Goal: Task Accomplishment & Management: Use online tool/utility

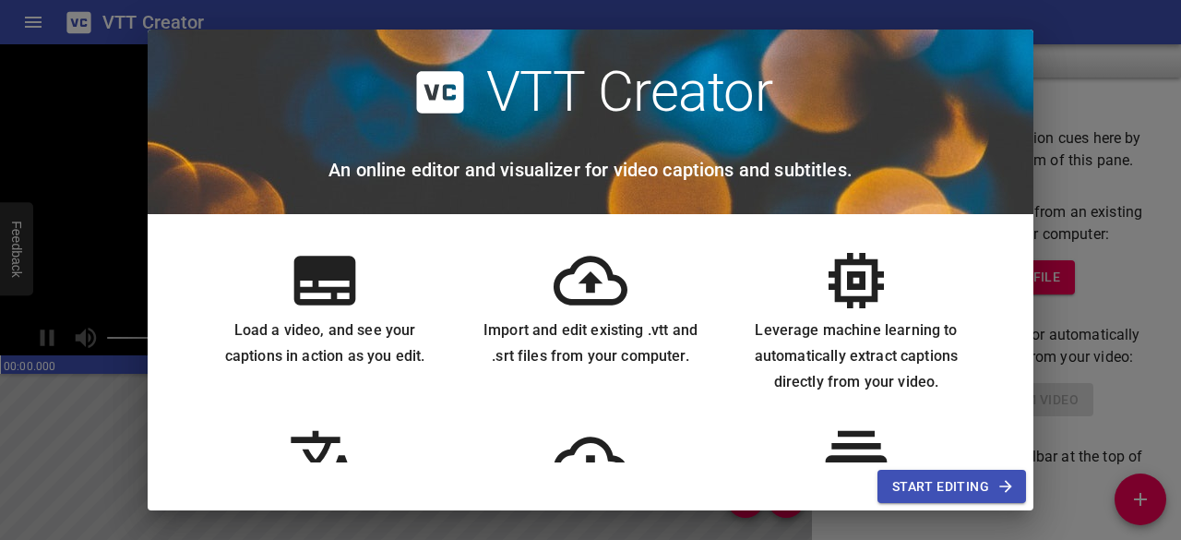
click at [952, 478] on span "Start Editing" at bounding box center [952, 486] width 119 height 23
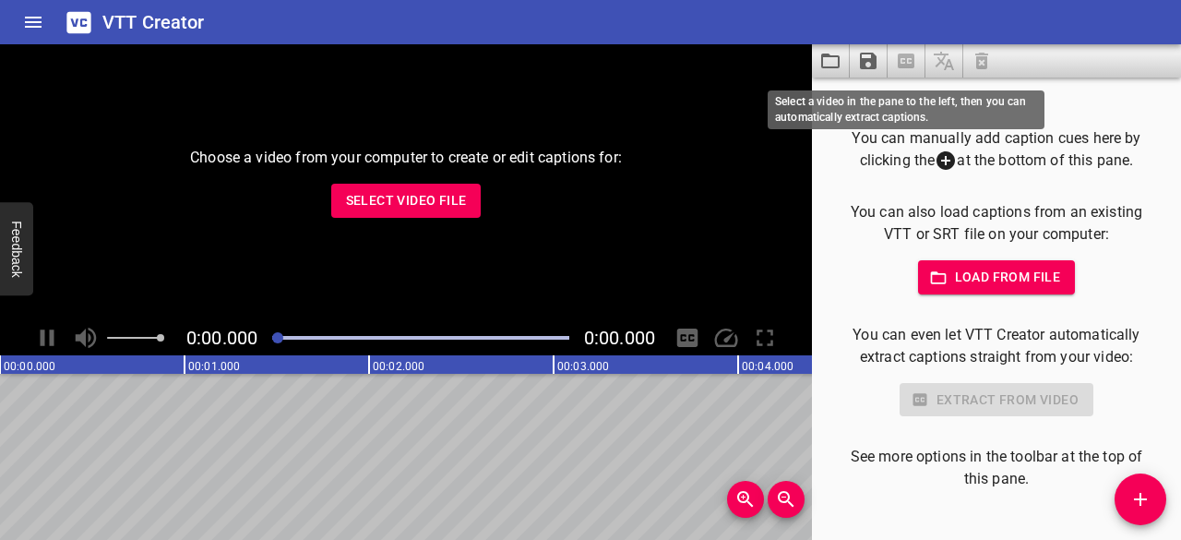
click at [905, 51] on span at bounding box center [907, 60] width 38 height 33
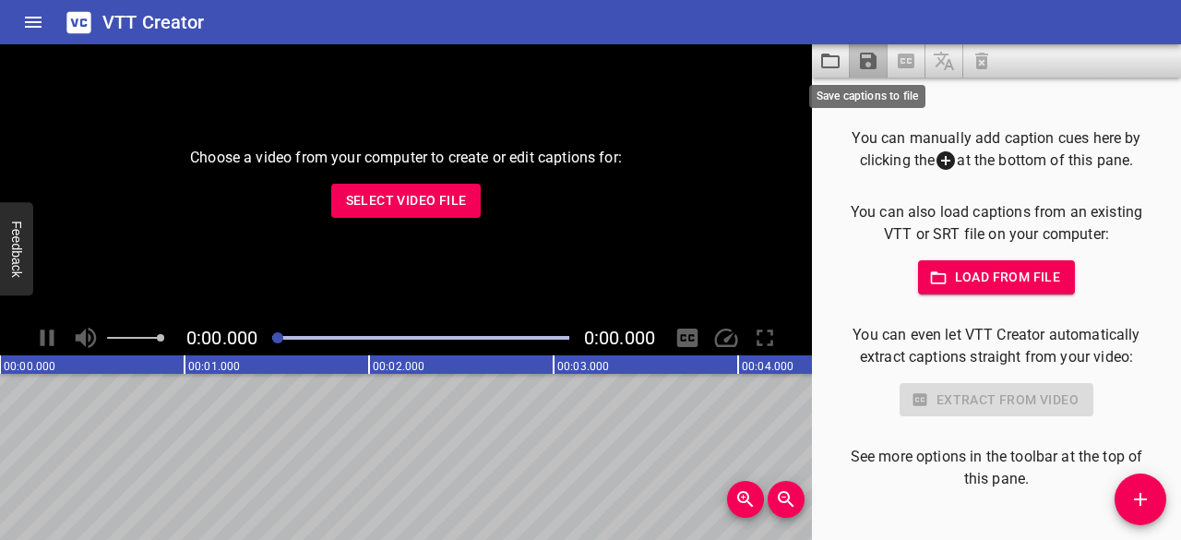
click at [862, 54] on icon "Save captions to file" at bounding box center [868, 61] width 22 height 22
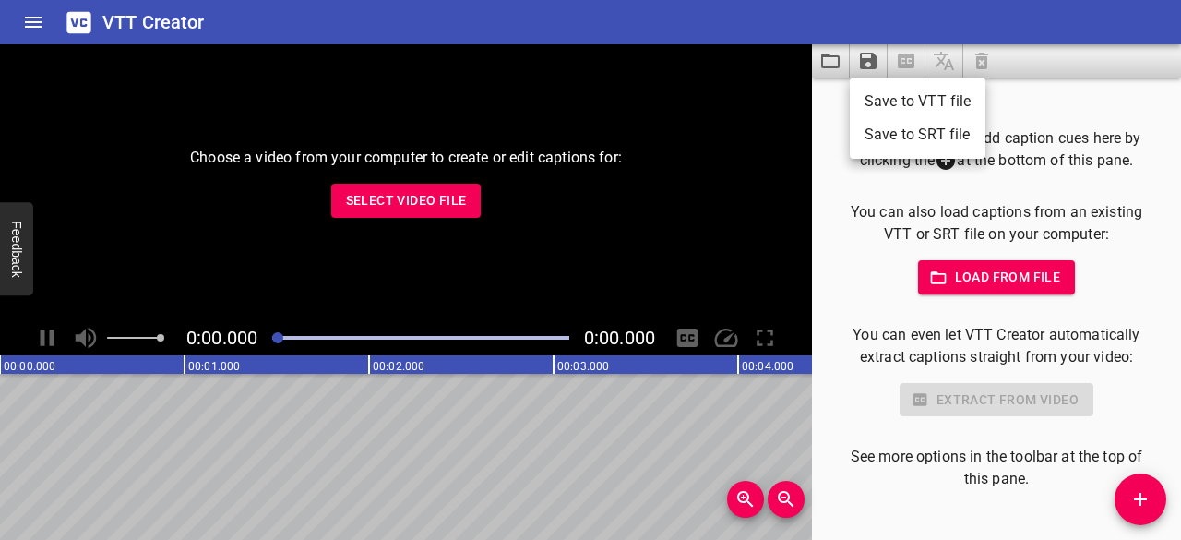
click at [827, 60] on div at bounding box center [590, 270] width 1181 height 540
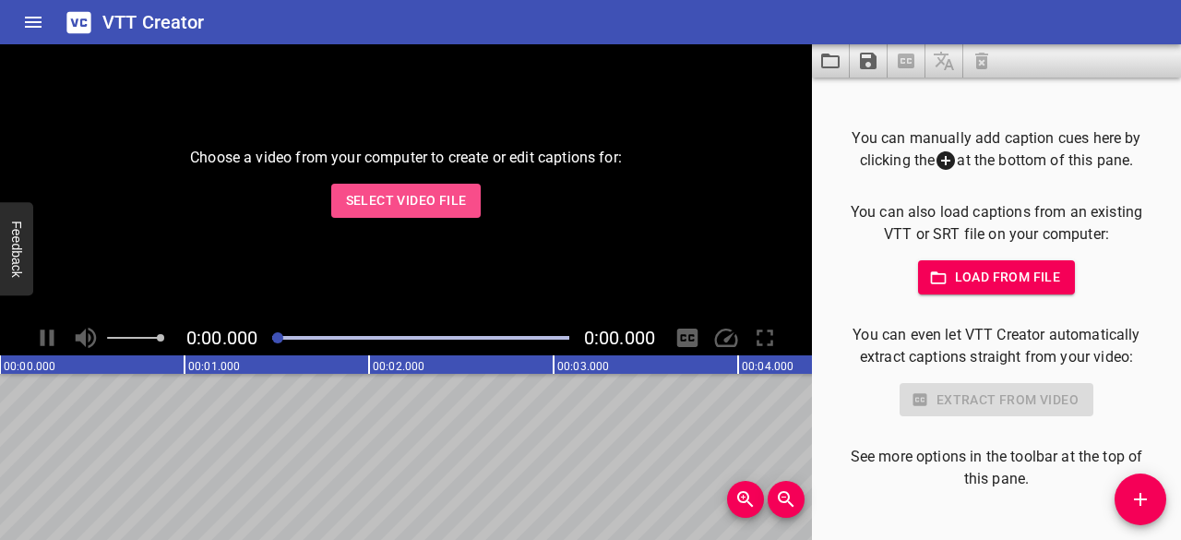
click at [377, 208] on span "Select Video File" at bounding box center [406, 200] width 121 height 23
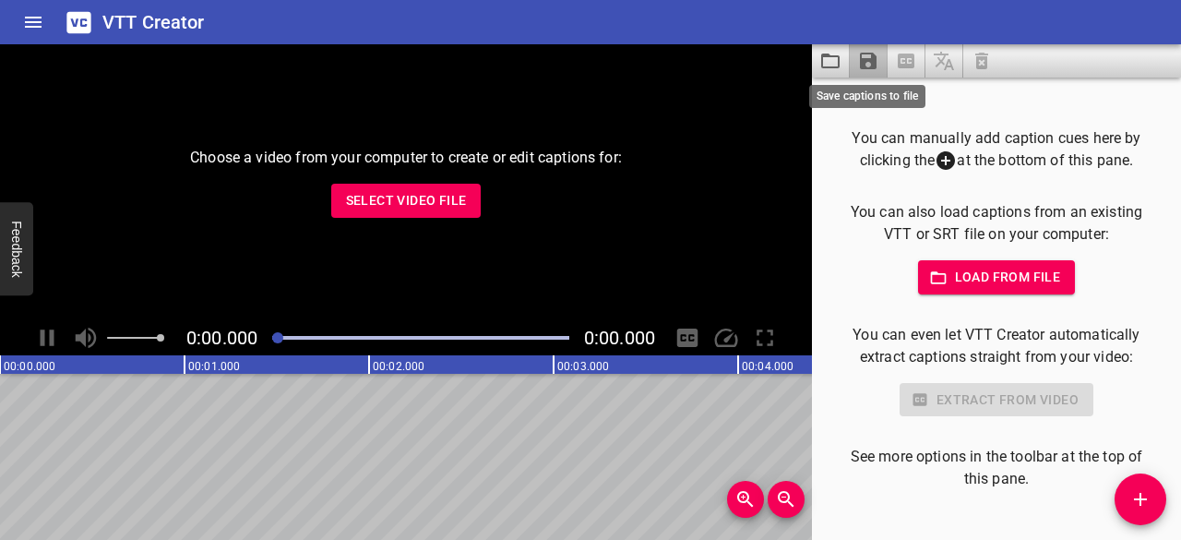
click at [868, 58] on icon "Save captions to file" at bounding box center [868, 61] width 17 height 17
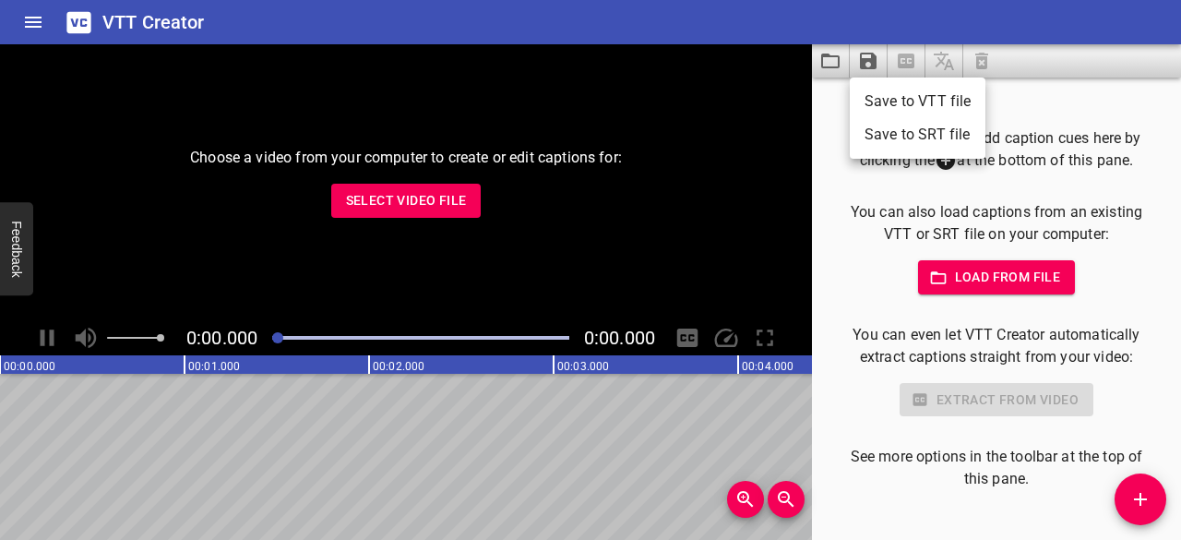
click at [711, 243] on div at bounding box center [590, 270] width 1181 height 540
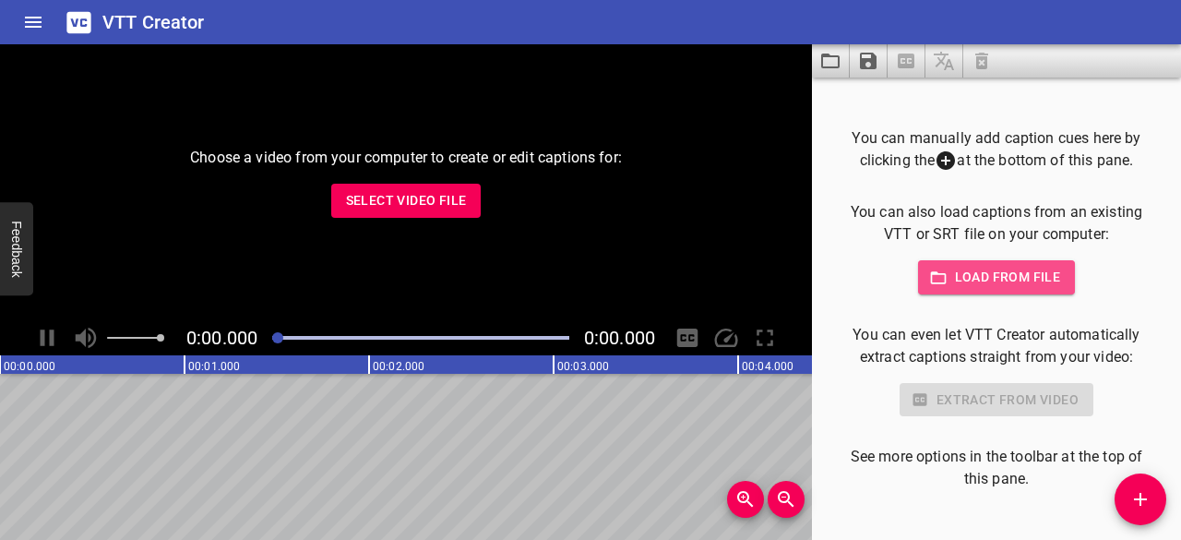
click at [993, 285] on span "Load from file" at bounding box center [997, 277] width 128 height 23
click at [366, 210] on span "Select Video File" at bounding box center [406, 200] width 121 height 23
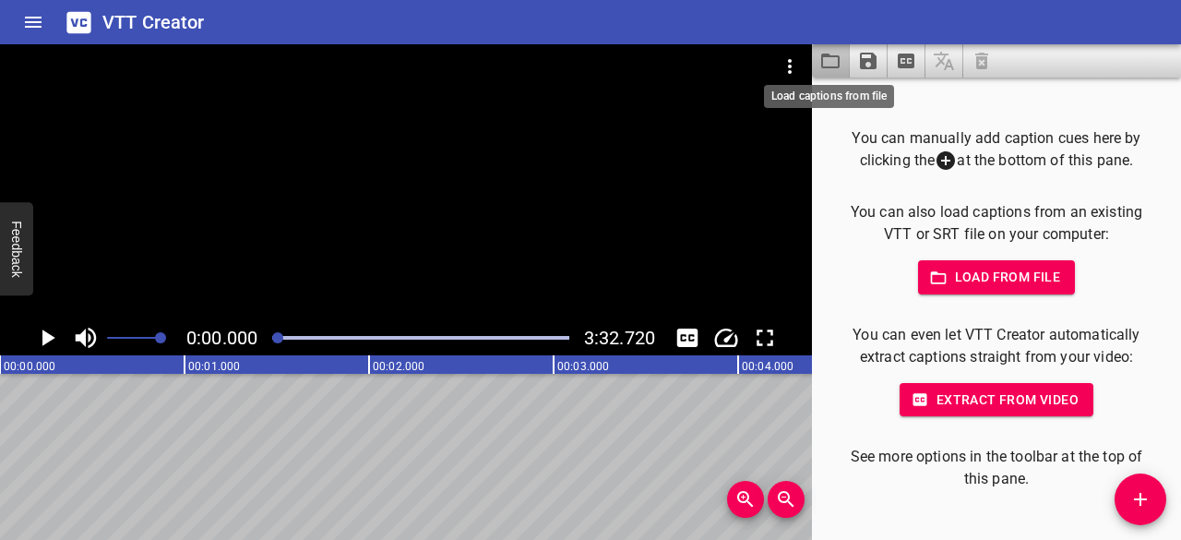
click at [833, 66] on icon "Load captions from file" at bounding box center [831, 61] width 22 height 22
click at [845, 45] on button "Load captions from file" at bounding box center [831, 60] width 38 height 33
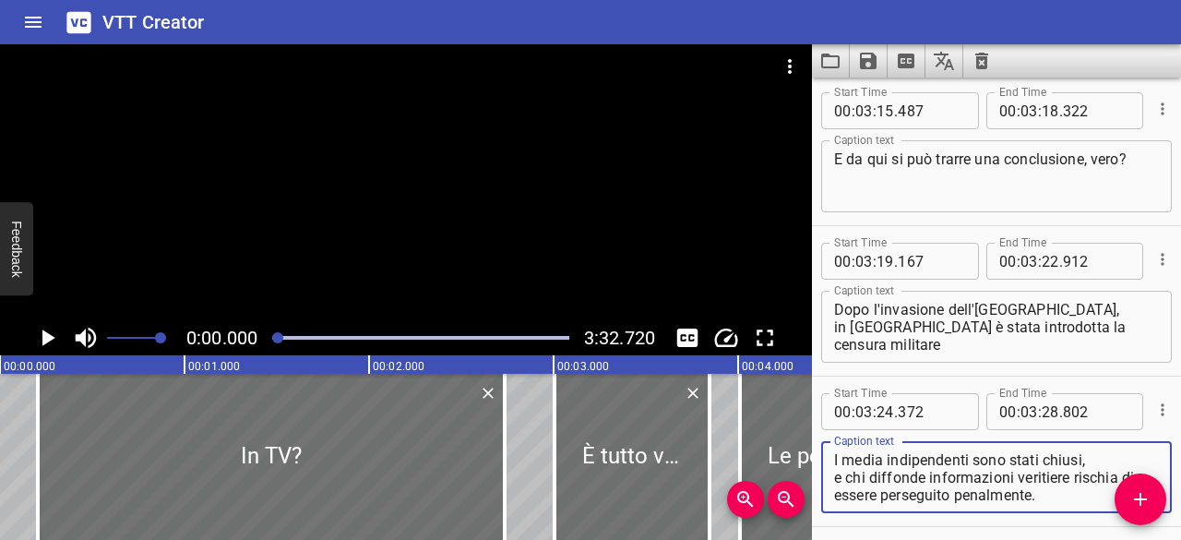
scroll to position [8951, 0]
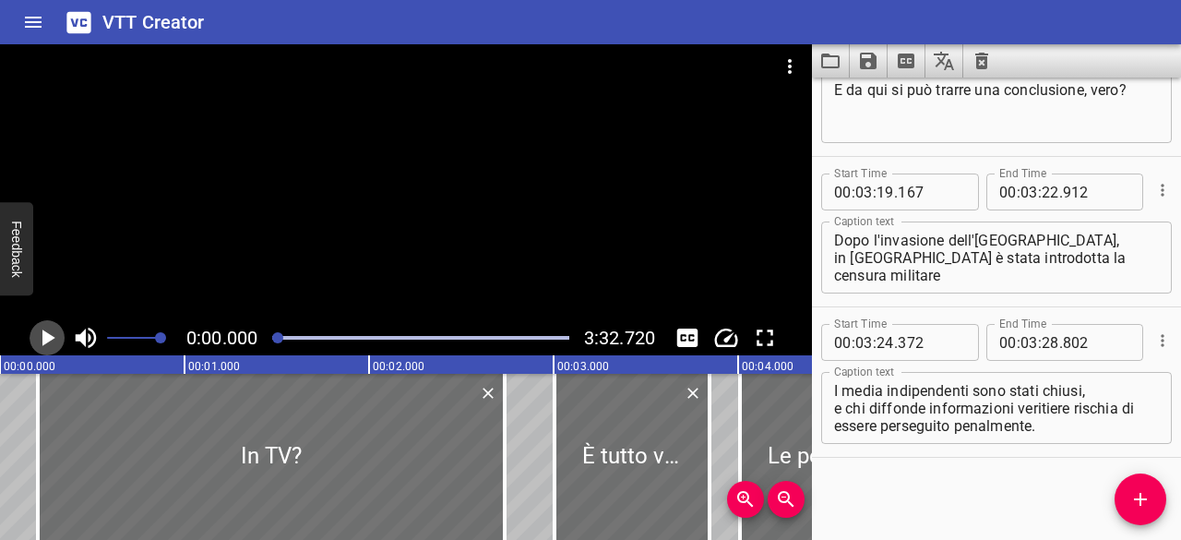
click at [52, 347] on icon "Play/Pause" at bounding box center [47, 338] width 28 height 28
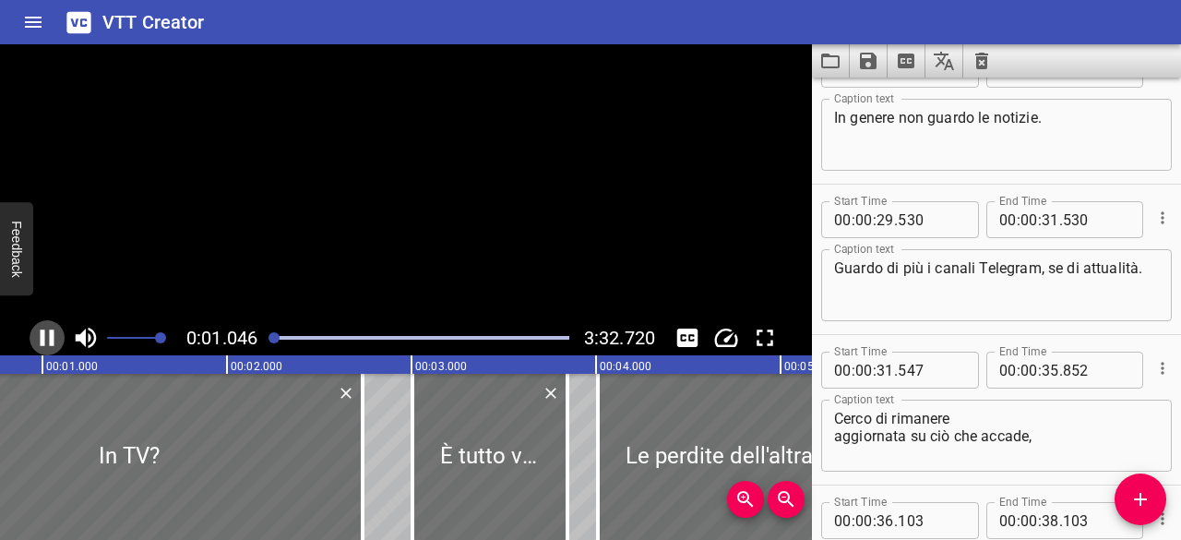
scroll to position [558, 0]
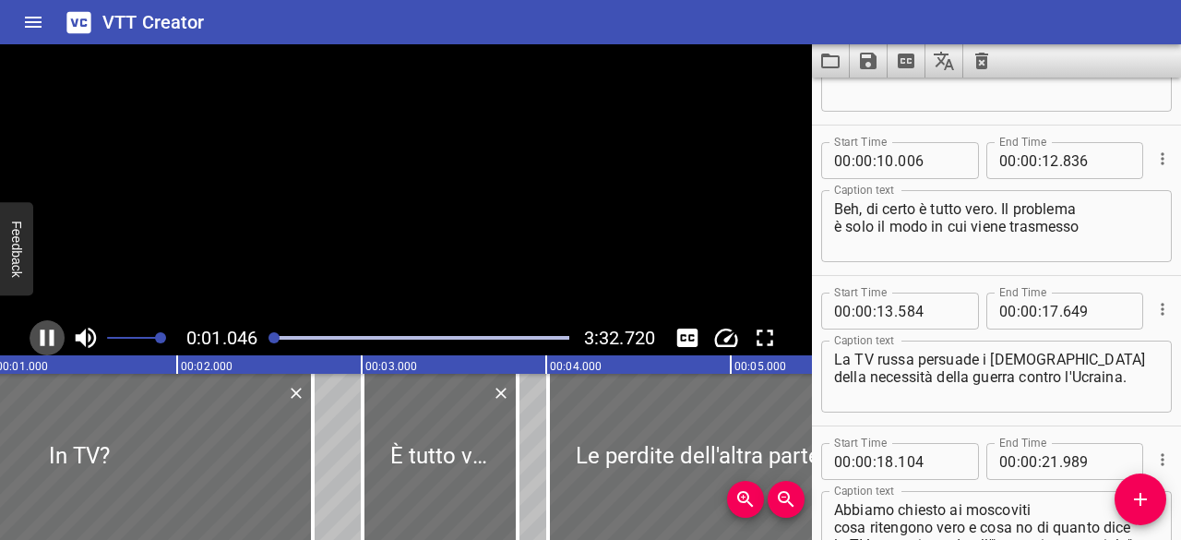
click at [52, 347] on icon "Play/Pause" at bounding box center [47, 338] width 28 height 28
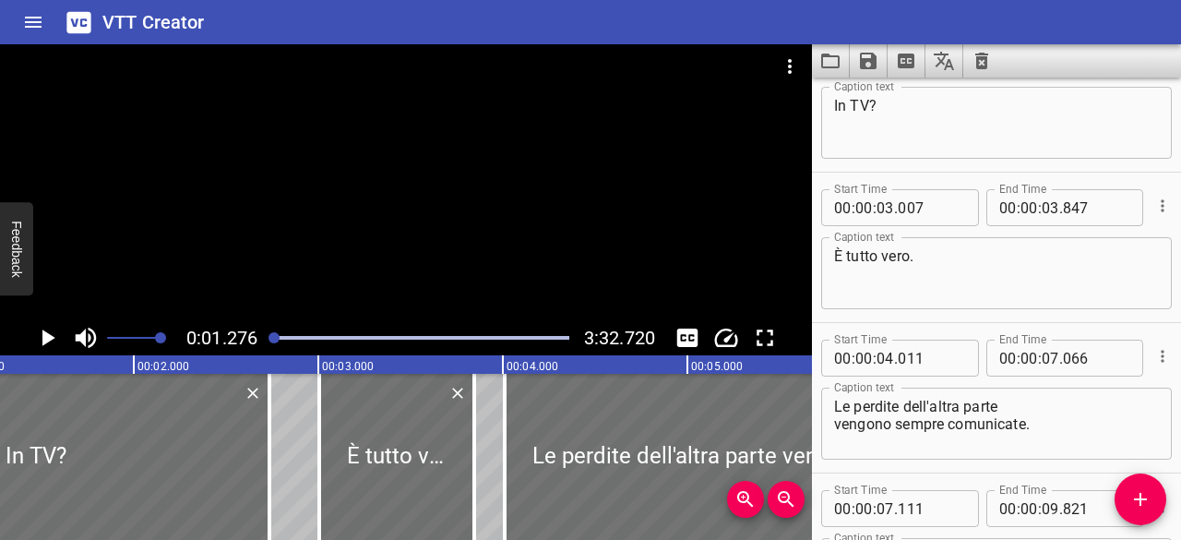
scroll to position [0, 0]
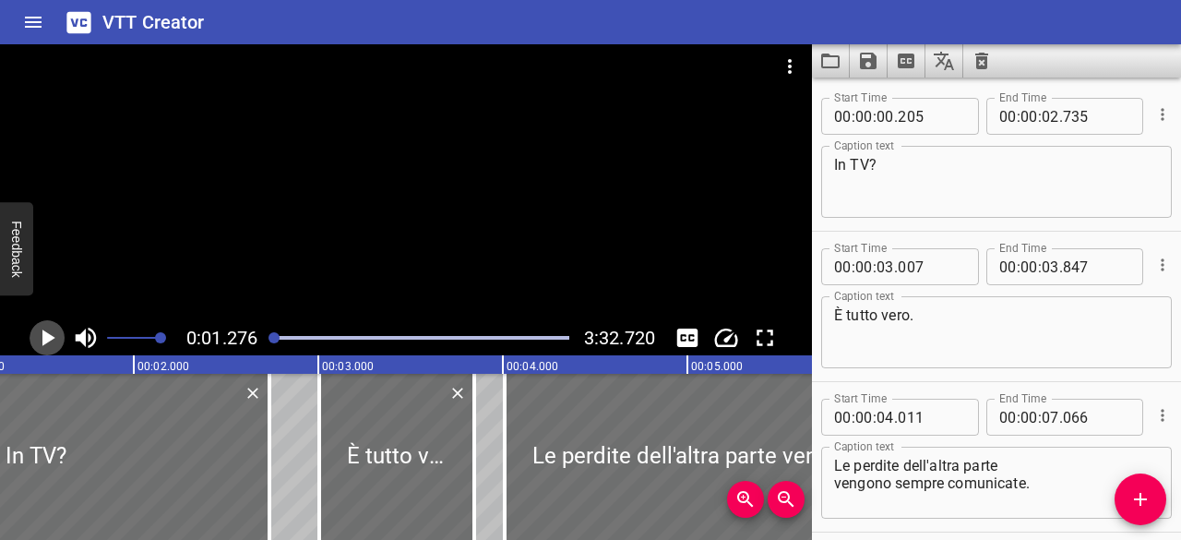
click at [52, 347] on icon "Play/Pause" at bounding box center [47, 338] width 28 height 28
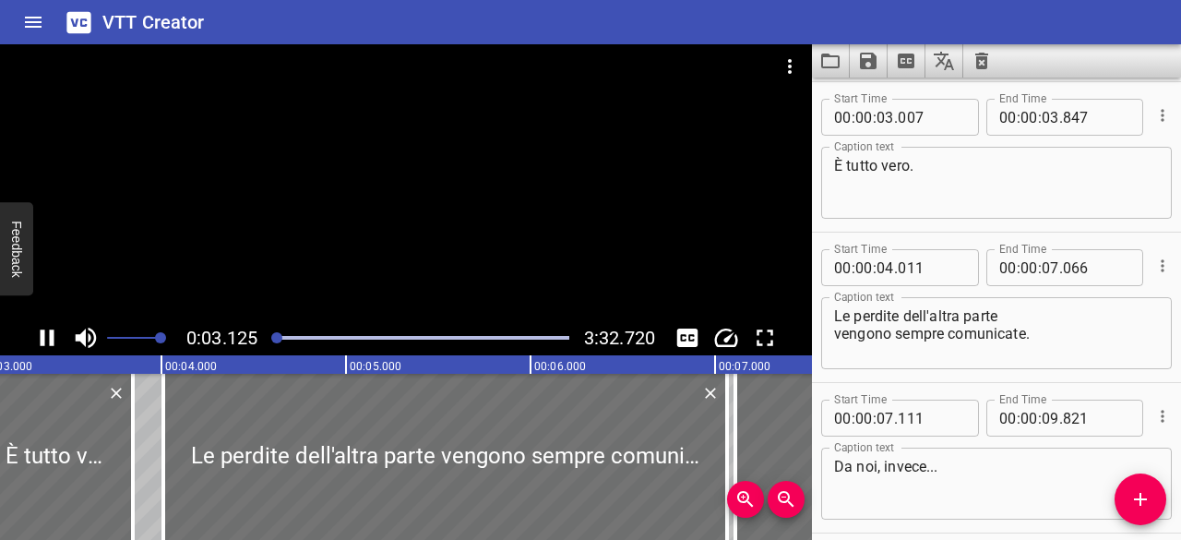
scroll to position [150, 0]
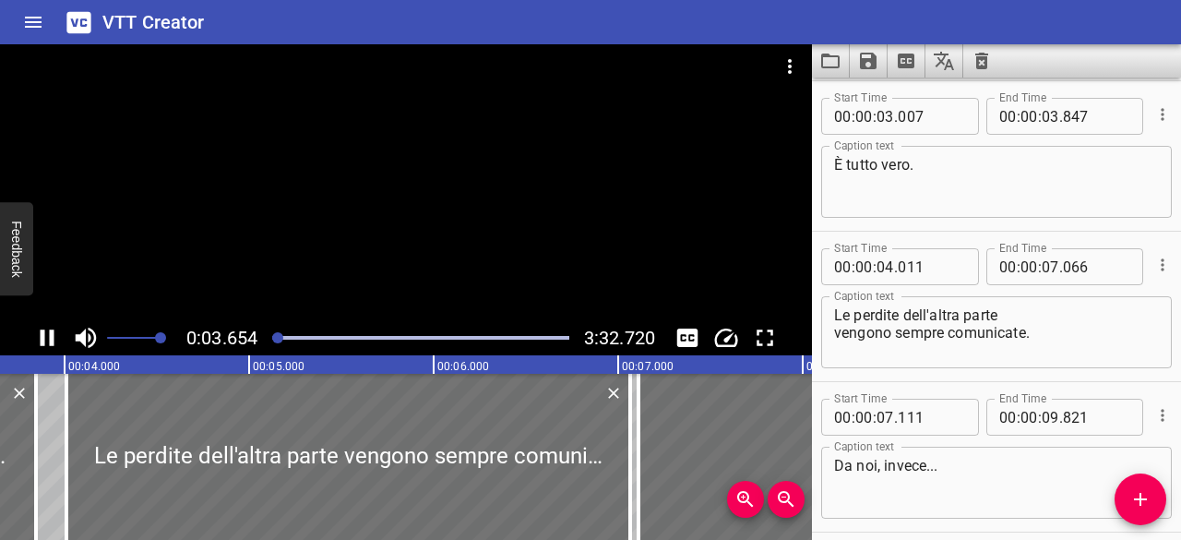
click at [52, 337] on icon "Play/Pause" at bounding box center [48, 338] width 14 height 17
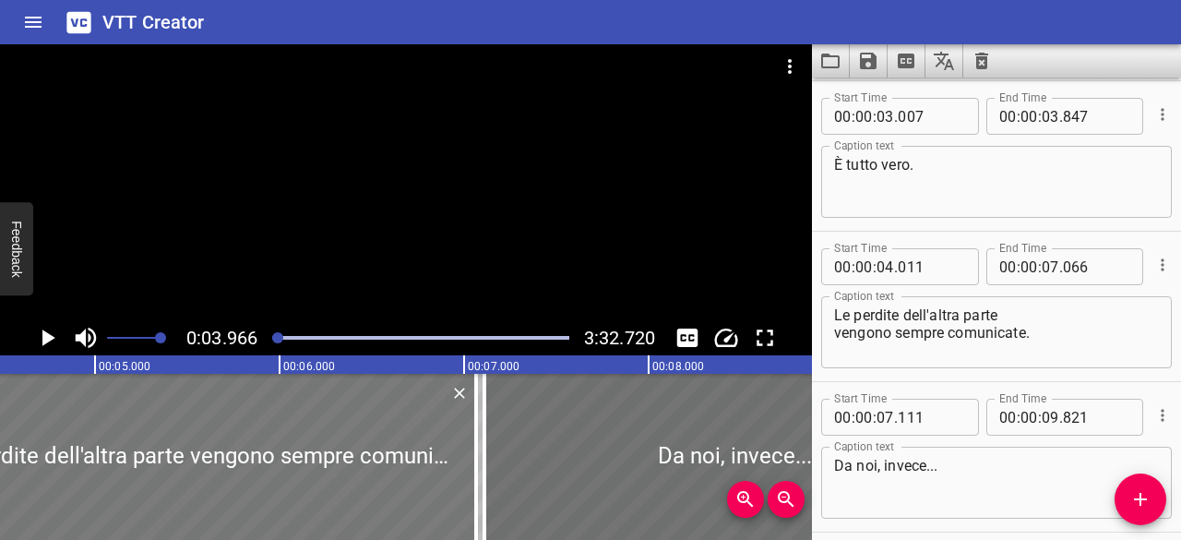
click at [287, 438] on div at bounding box center [194, 457] width 564 height 166
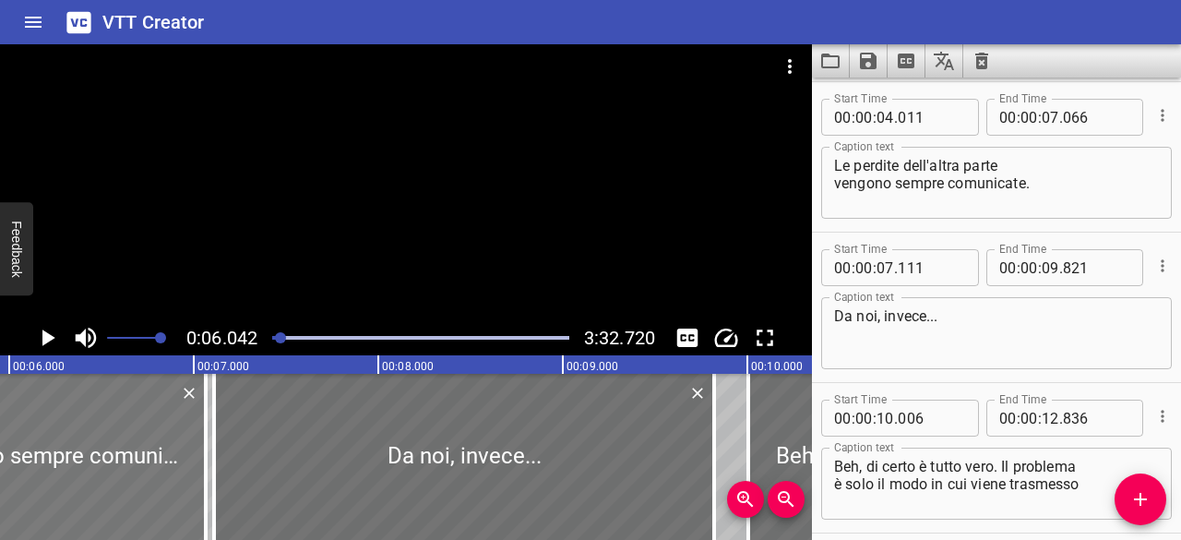
scroll to position [301, 0]
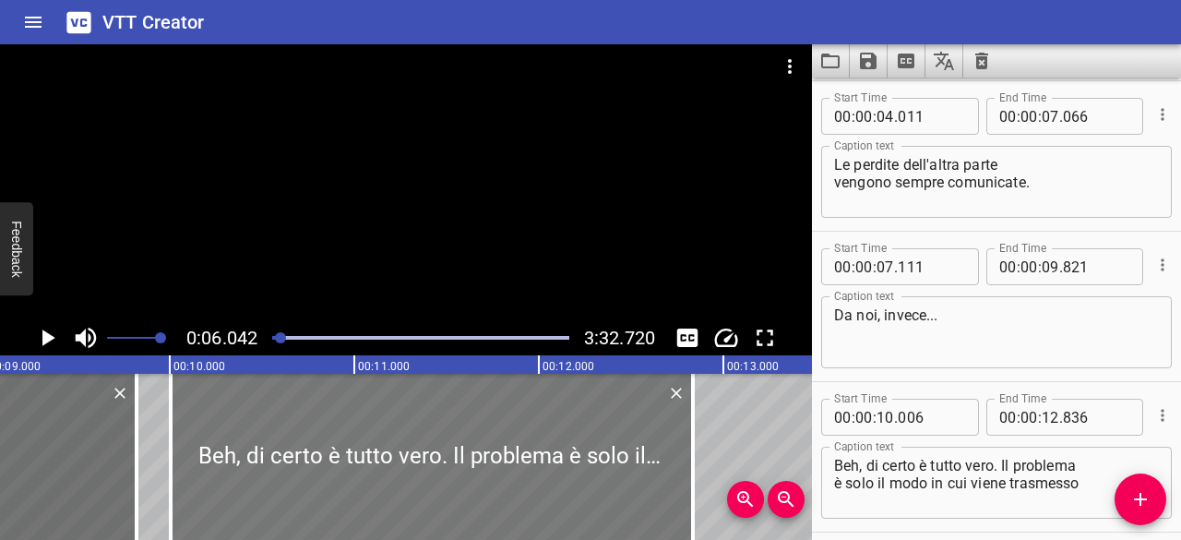
click at [472, 454] on div at bounding box center [432, 457] width 522 height 166
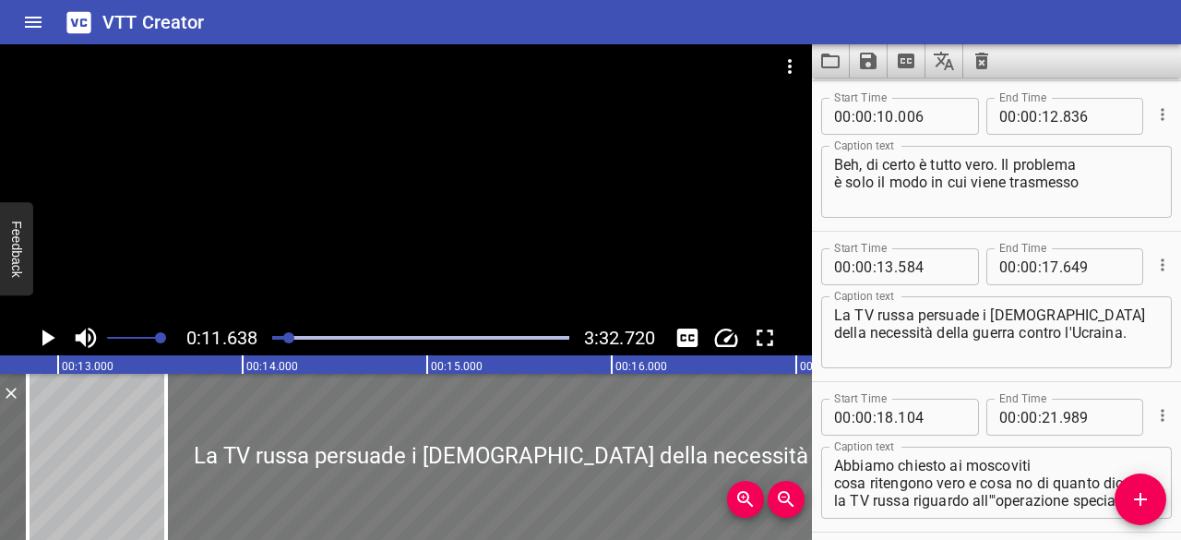
scroll to position [0, 2347]
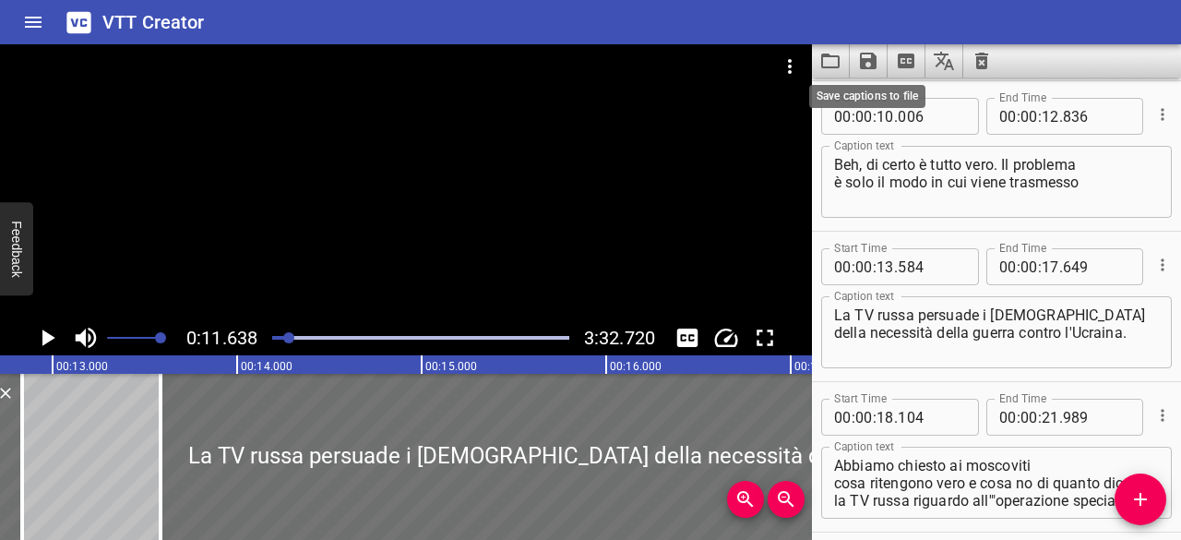
click at [885, 66] on button "Save captions to file" at bounding box center [869, 60] width 38 height 33
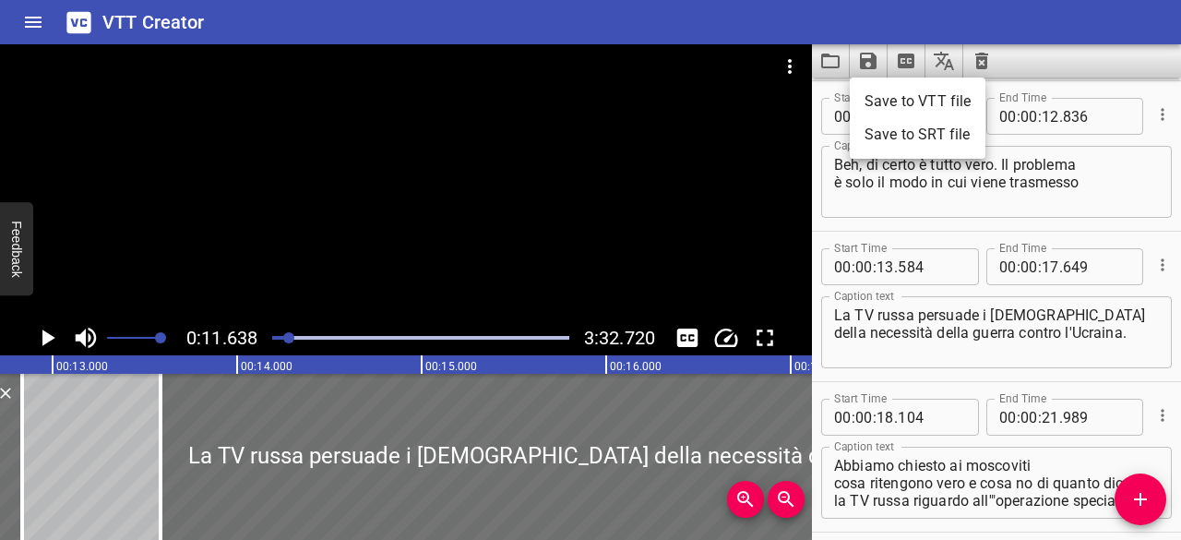
click at [875, 66] on div at bounding box center [590, 270] width 1181 height 540
click at [768, 78] on div at bounding box center [406, 66] width 812 height 44
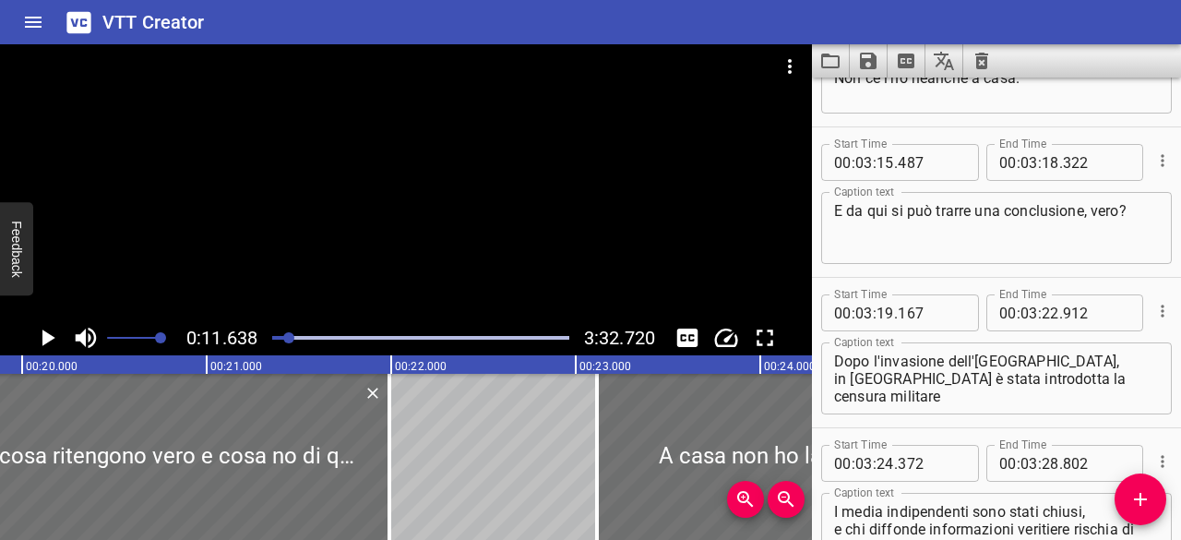
scroll to position [8951, 0]
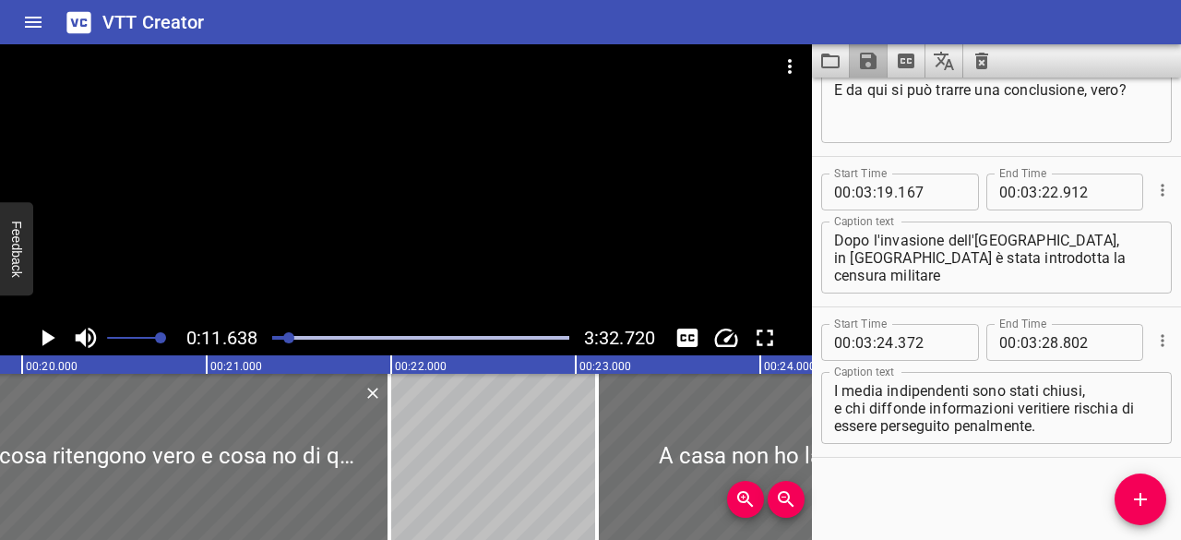
click at [866, 51] on icon "Save captions to file" at bounding box center [868, 61] width 22 height 22
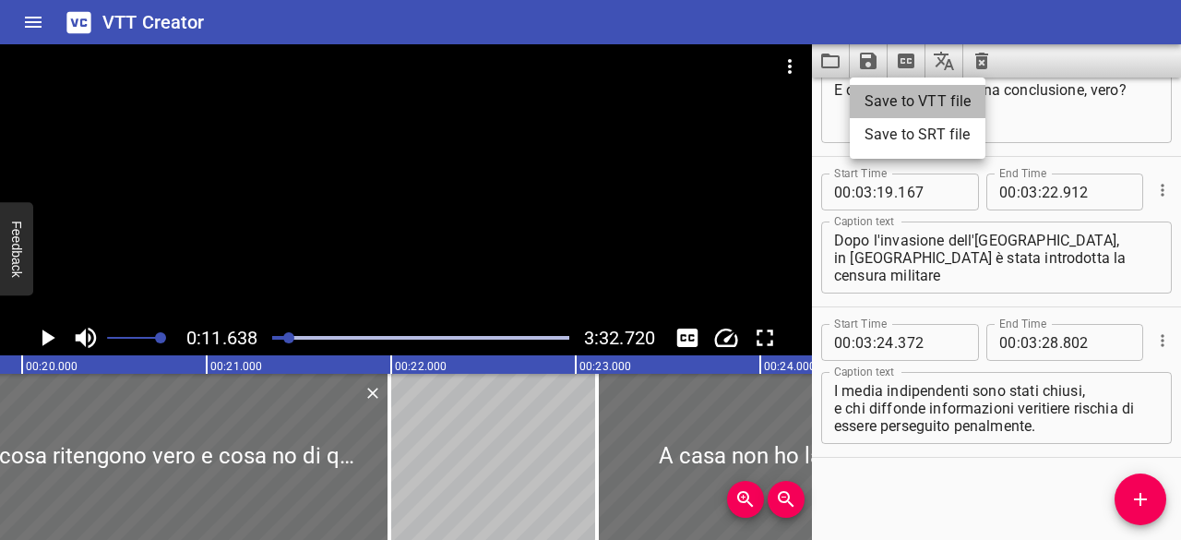
click at [864, 98] on li "Save to VTT file" at bounding box center [918, 101] width 136 height 33
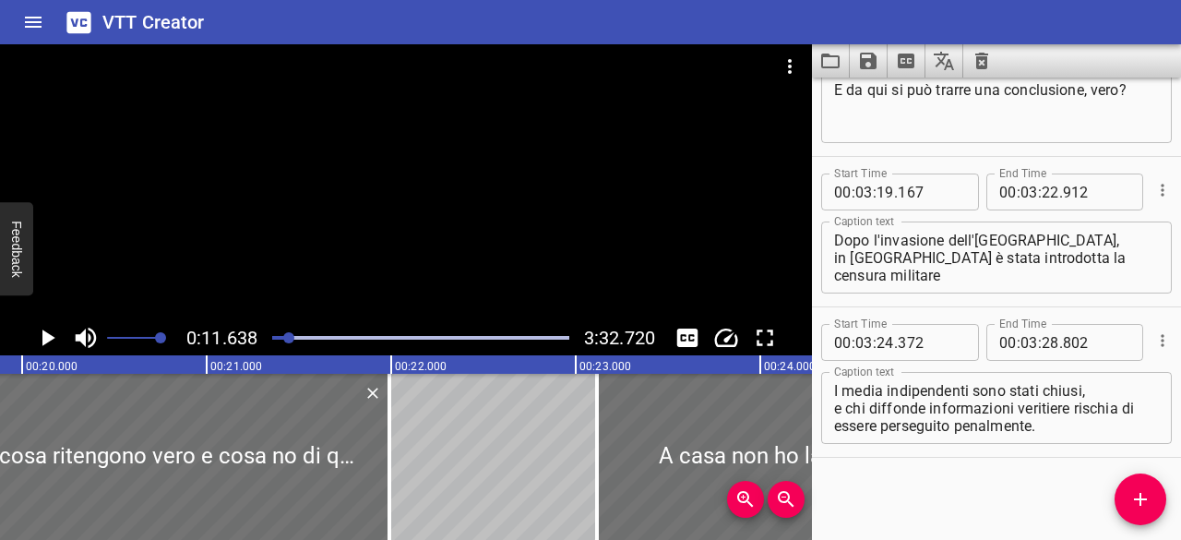
click at [785, 65] on icon "Video Options" at bounding box center [790, 66] width 22 height 22
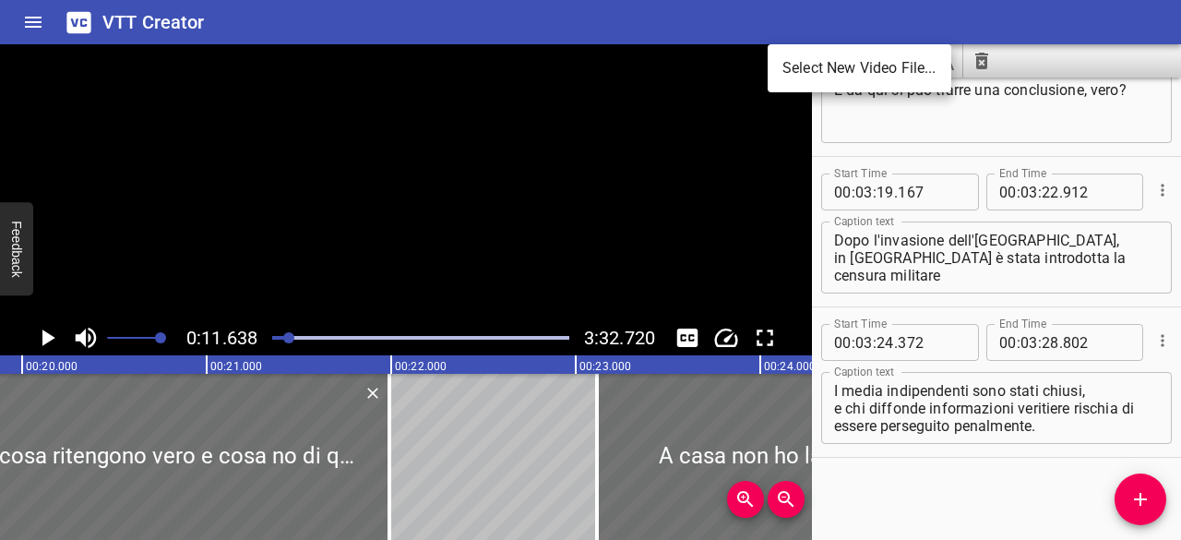
click at [746, 123] on div at bounding box center [590, 270] width 1181 height 540
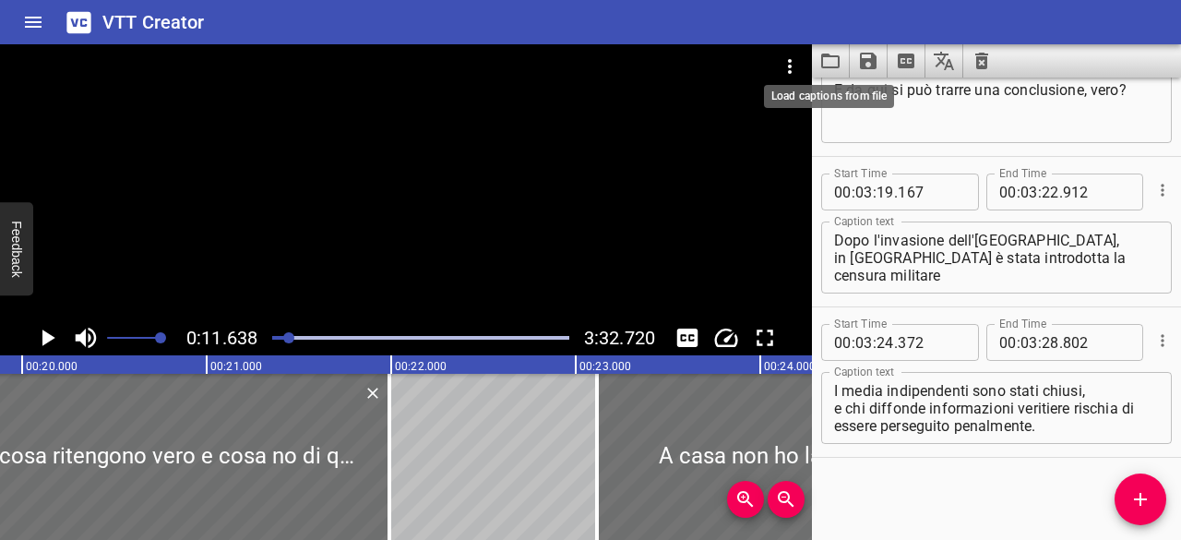
click at [832, 60] on icon "Load captions from file" at bounding box center [831, 61] width 22 height 22
click at [868, 66] on icon "Save captions to file" at bounding box center [868, 61] width 22 height 22
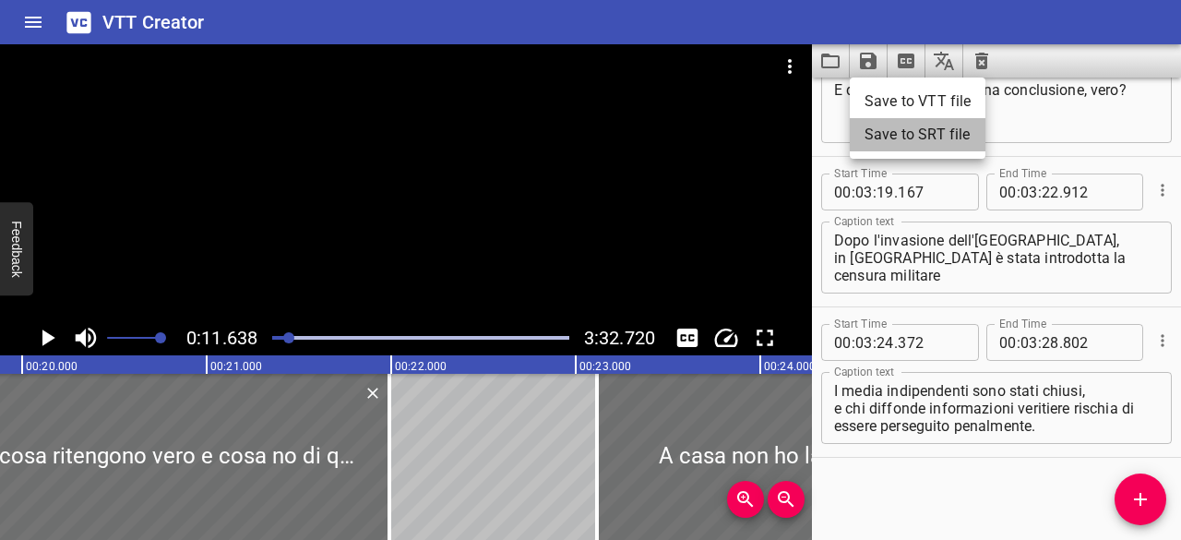
click at [859, 123] on li "Save to SRT file" at bounding box center [918, 134] width 136 height 33
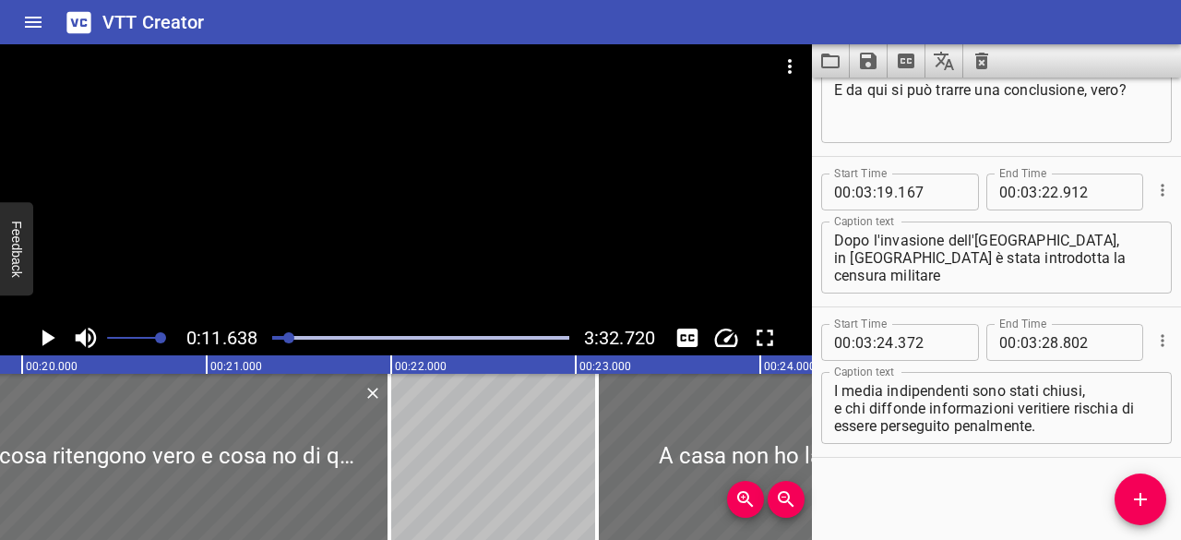
click at [1121, 44] on div at bounding box center [996, 60] width 369 height 33
click at [33, 12] on icon "Home" at bounding box center [33, 22] width 22 height 22
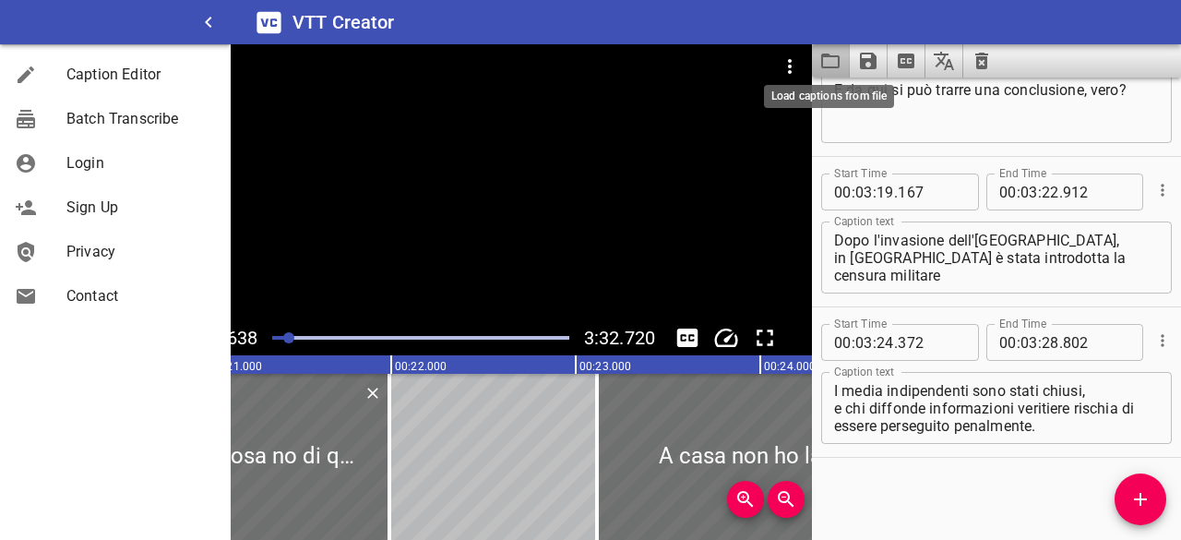
click at [827, 60] on icon "Load captions from file" at bounding box center [831, 61] width 22 height 22
